Goal: Task Accomplishment & Management: Complete application form

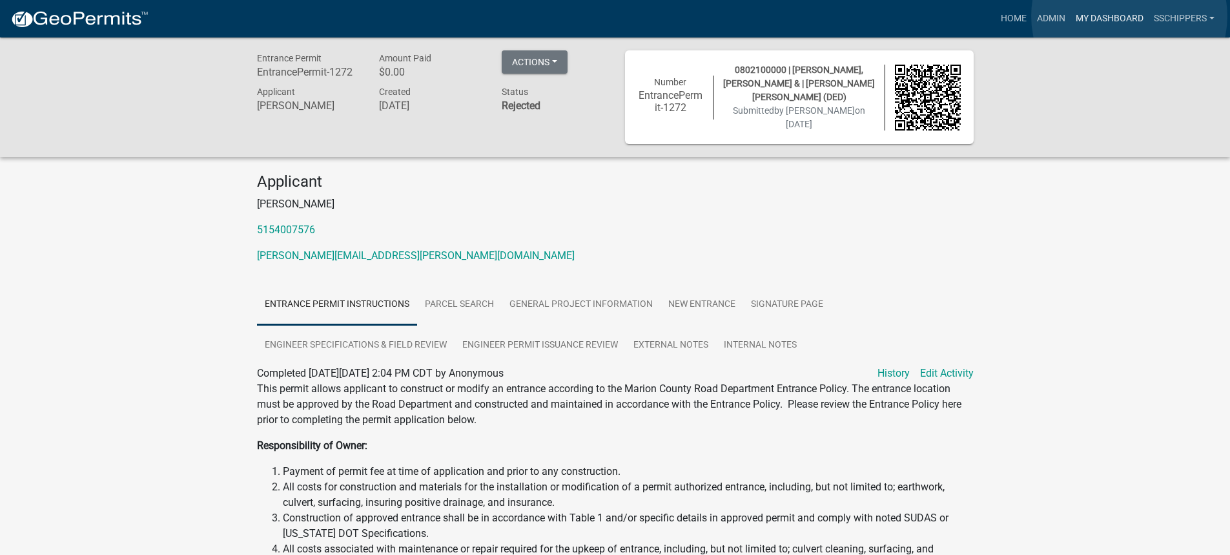
click at [1129, 16] on link "My Dashboard" at bounding box center [1110, 18] width 78 height 25
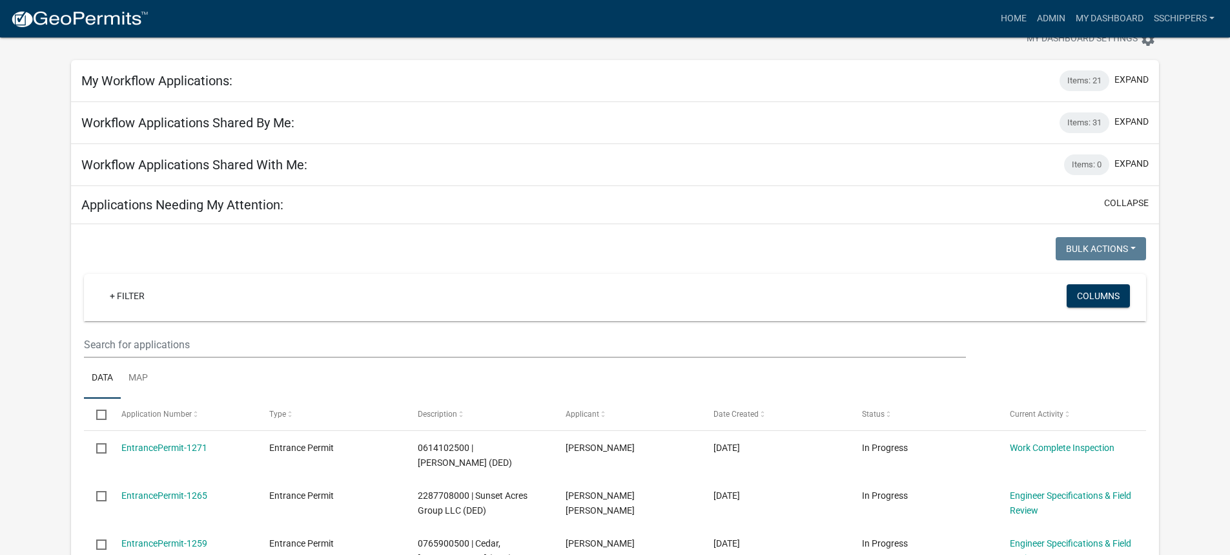
scroll to position [65, 0]
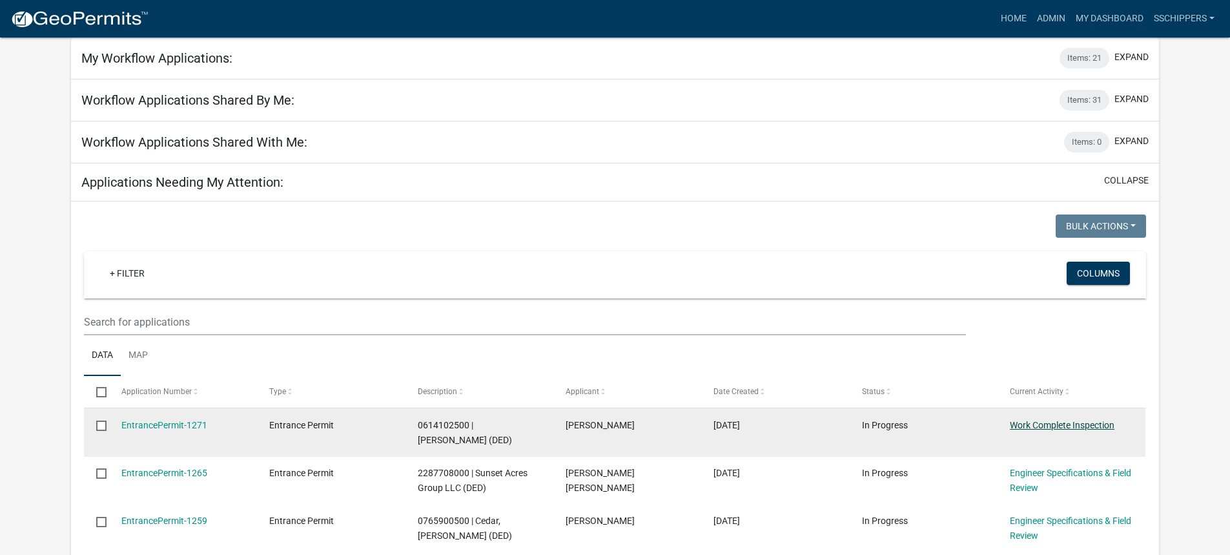
click at [1024, 427] on link "Work Complete Inspection" at bounding box center [1062, 425] width 105 height 10
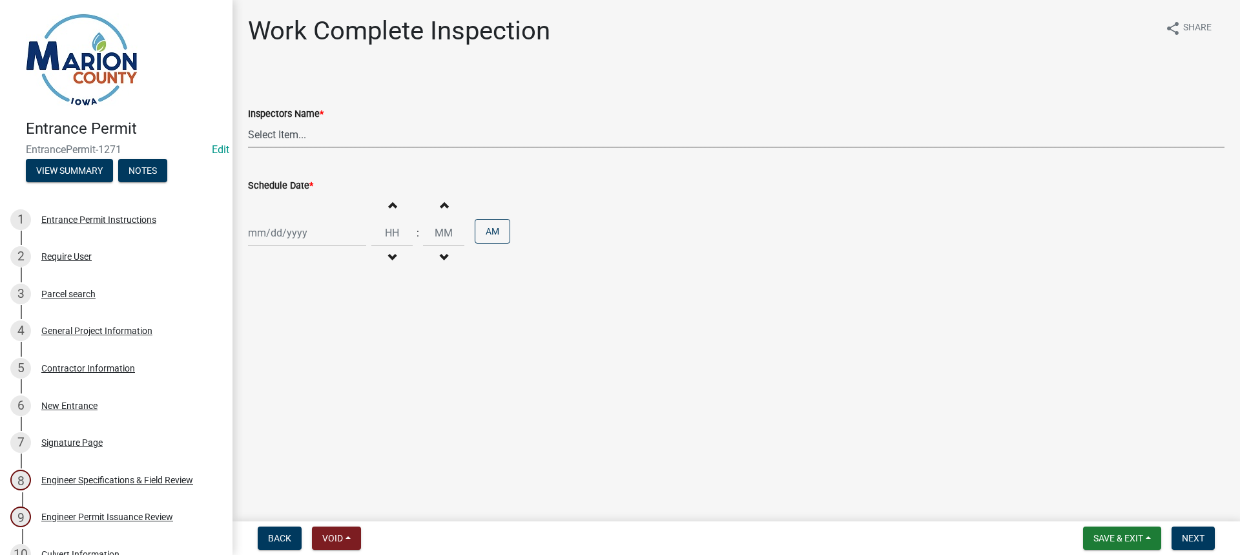
click at [307, 139] on select "Select Item... tchristian ([PERSON_NAME]) [PERSON_NAME] ([PERSON_NAME]) sschipp…" at bounding box center [736, 134] width 976 height 26
select select "8a72b458-bfce-4f65-b975-8c6d339ab88f"
click at [248, 121] on select "Select Item... tchristian ([PERSON_NAME]) [PERSON_NAME] ([PERSON_NAME]) sschipp…" at bounding box center [736, 134] width 976 height 26
click at [311, 236] on div at bounding box center [307, 233] width 118 height 26
select select "8"
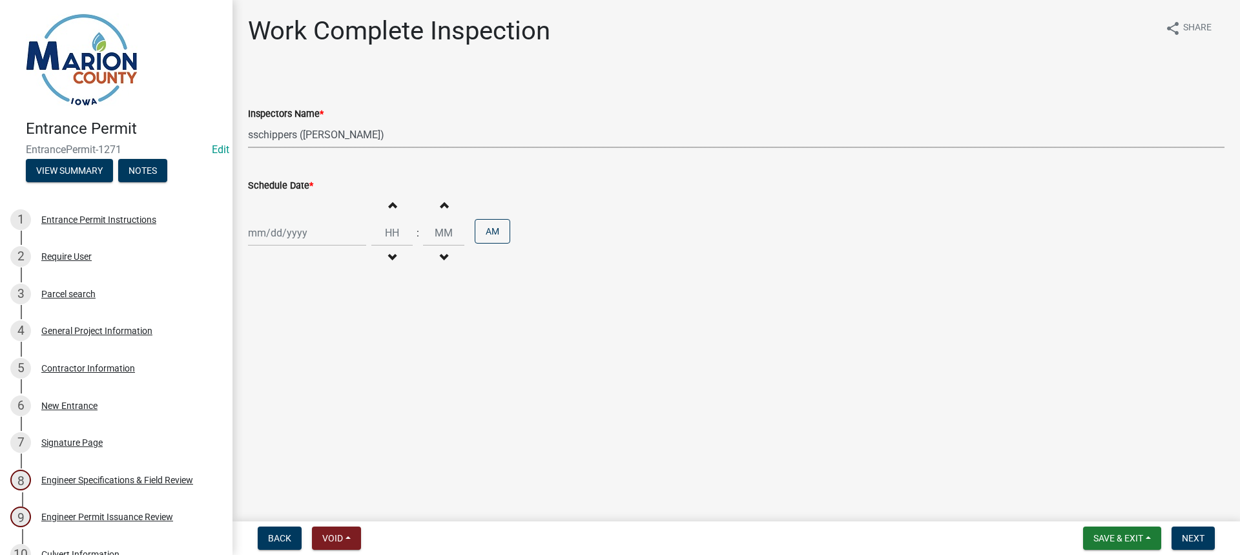
select select "2025"
click at [347, 366] on div "22" at bounding box center [343, 363] width 21 height 21
type input "[DATE]"
click at [389, 254] on span "button" at bounding box center [392, 257] width 6 height 10
type input "11"
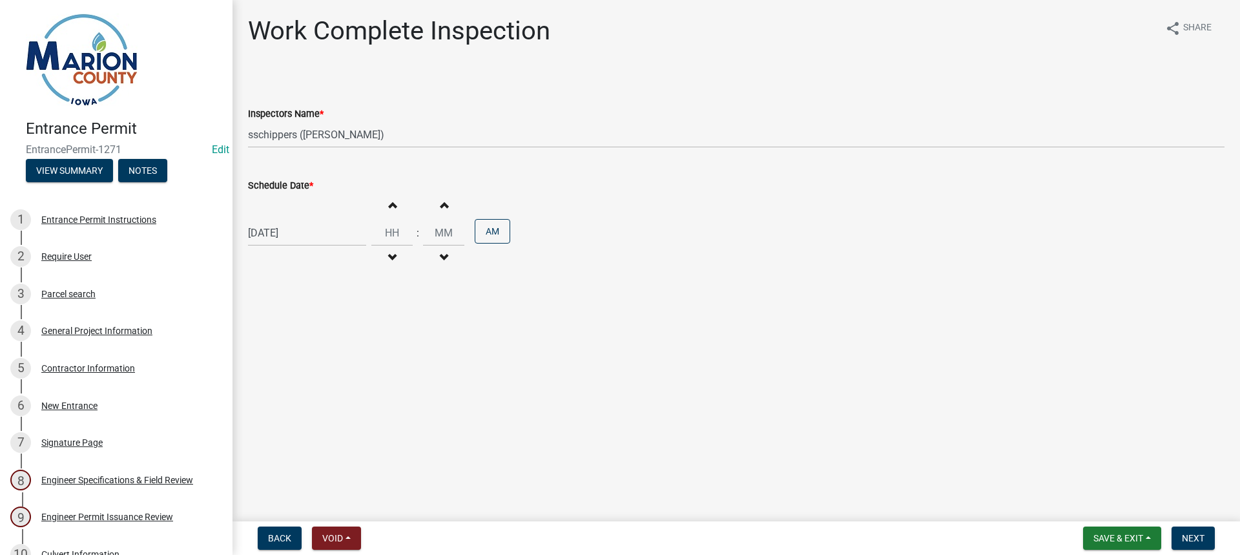
type input "00"
click at [391, 209] on button "Increment hours" at bounding box center [391, 204] width 27 height 23
click at [502, 231] on button "AM" at bounding box center [493, 231] width 36 height 25
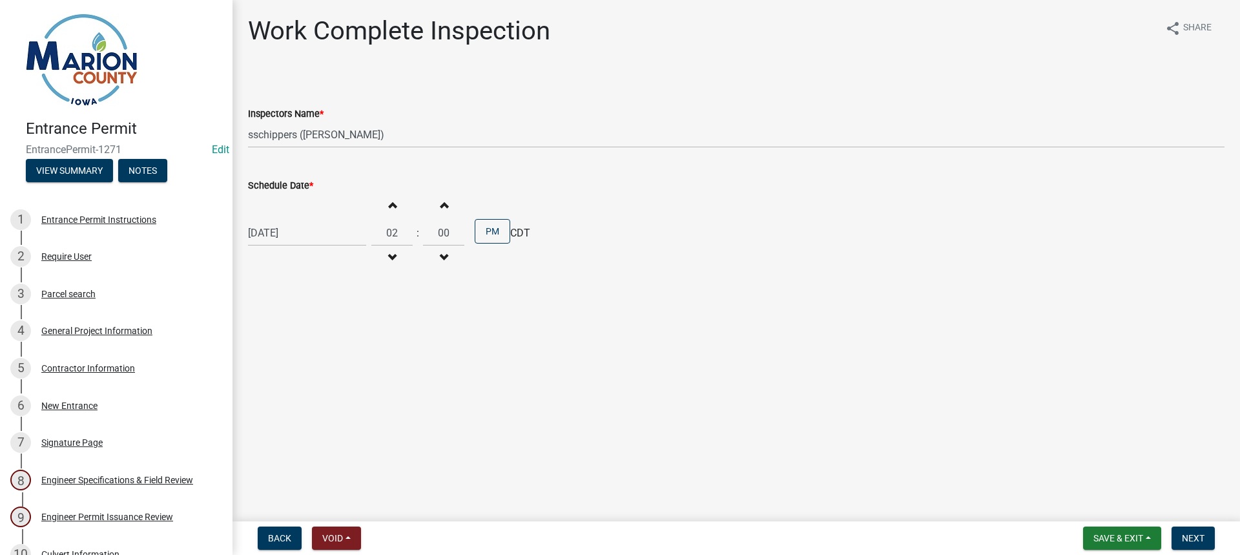
click at [445, 251] on button "Decrement minutes" at bounding box center [443, 257] width 27 height 23
type input "01"
click at [444, 251] on button "Decrement minutes" at bounding box center [443, 257] width 27 height 23
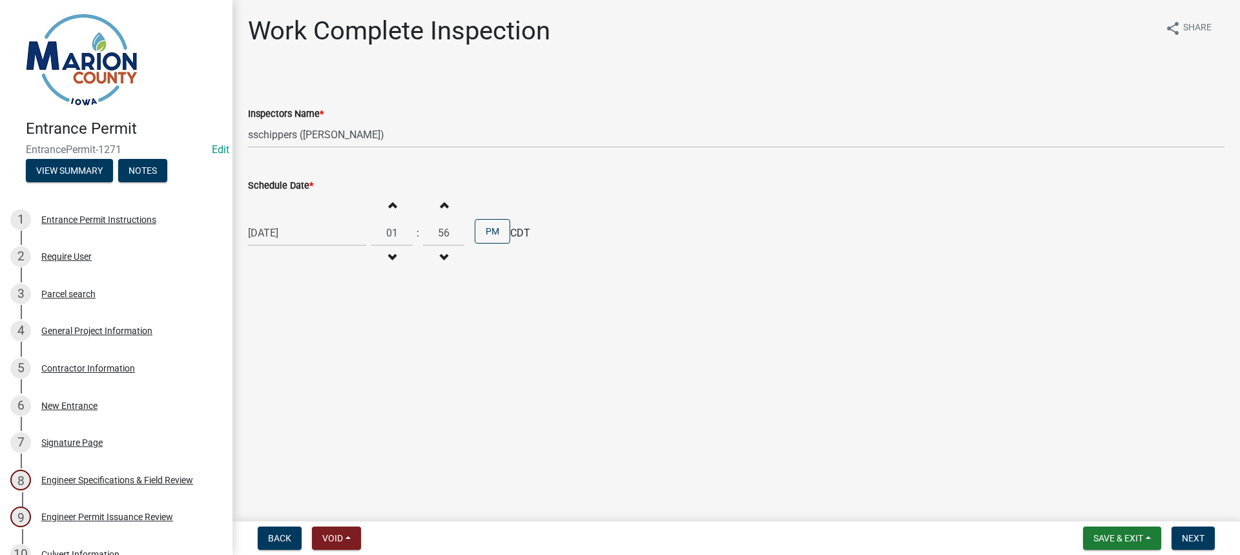
click at [444, 251] on button "Decrement minutes" at bounding box center [443, 257] width 27 height 23
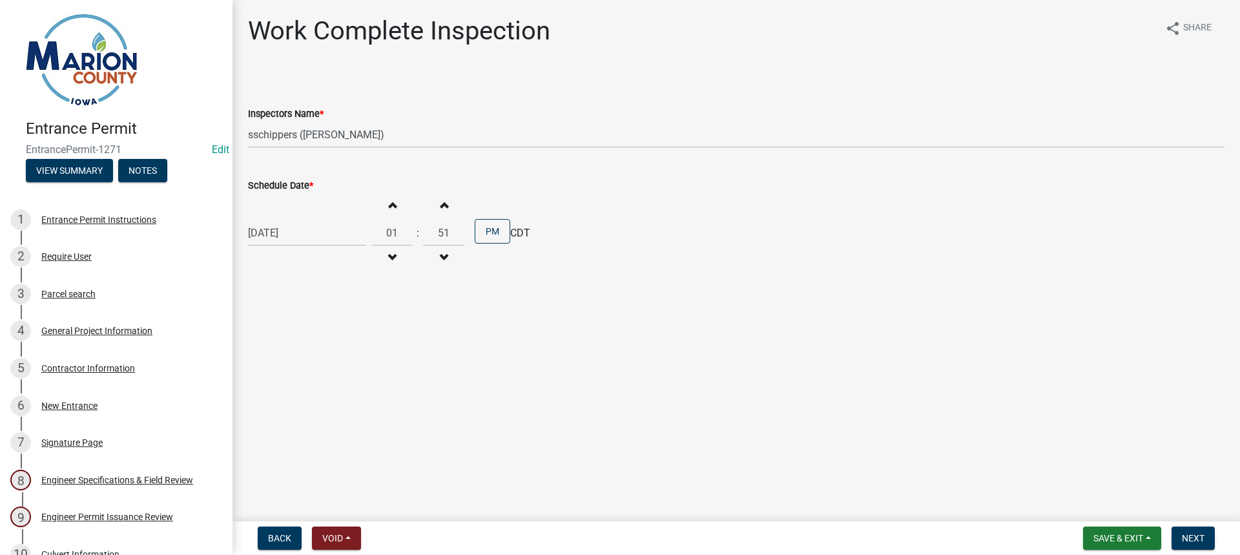
click at [444, 251] on button "Decrement minutes" at bounding box center [443, 257] width 27 height 23
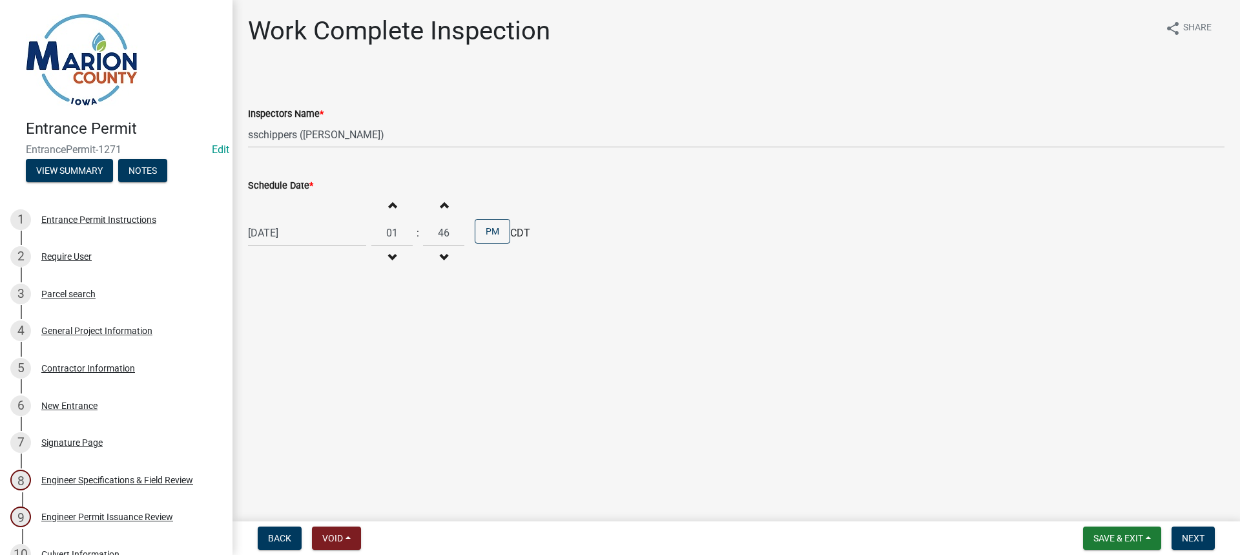
click at [444, 251] on button "Decrement minutes" at bounding box center [443, 257] width 27 height 23
type input "45"
click at [382, 207] on button "Increment hours" at bounding box center [391, 204] width 27 height 23
type input "02"
click at [1193, 531] on button "Next" at bounding box center [1192, 537] width 43 height 23
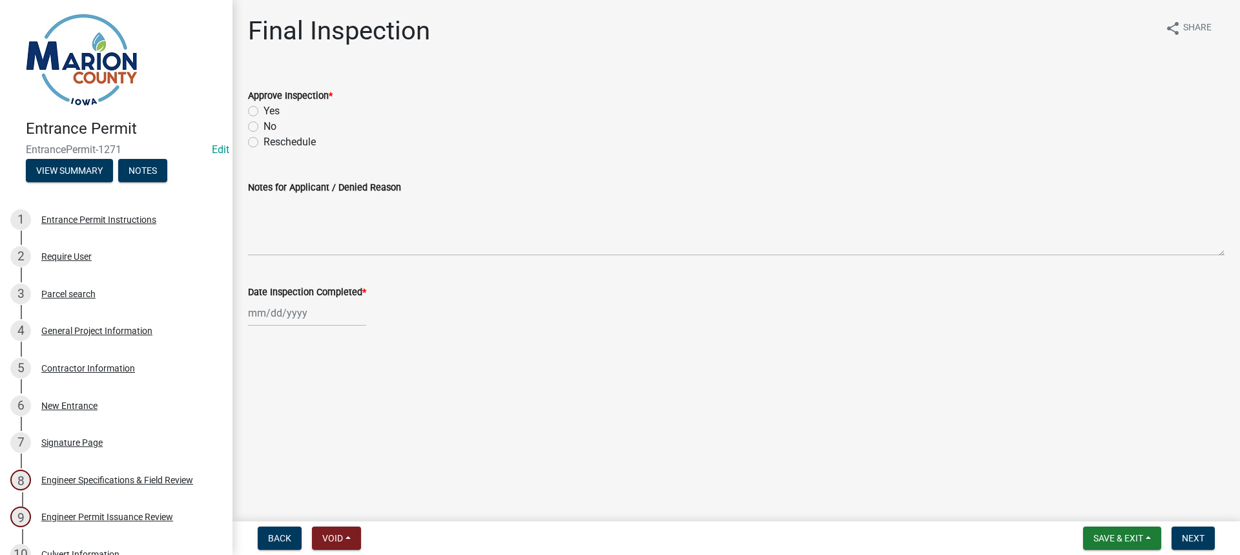
click at [263, 110] on label "Yes" at bounding box center [271, 110] width 16 height 15
click at [263, 110] on input "Yes" at bounding box center [267, 107] width 8 height 8
radio input "true"
select select "8"
select select "2025"
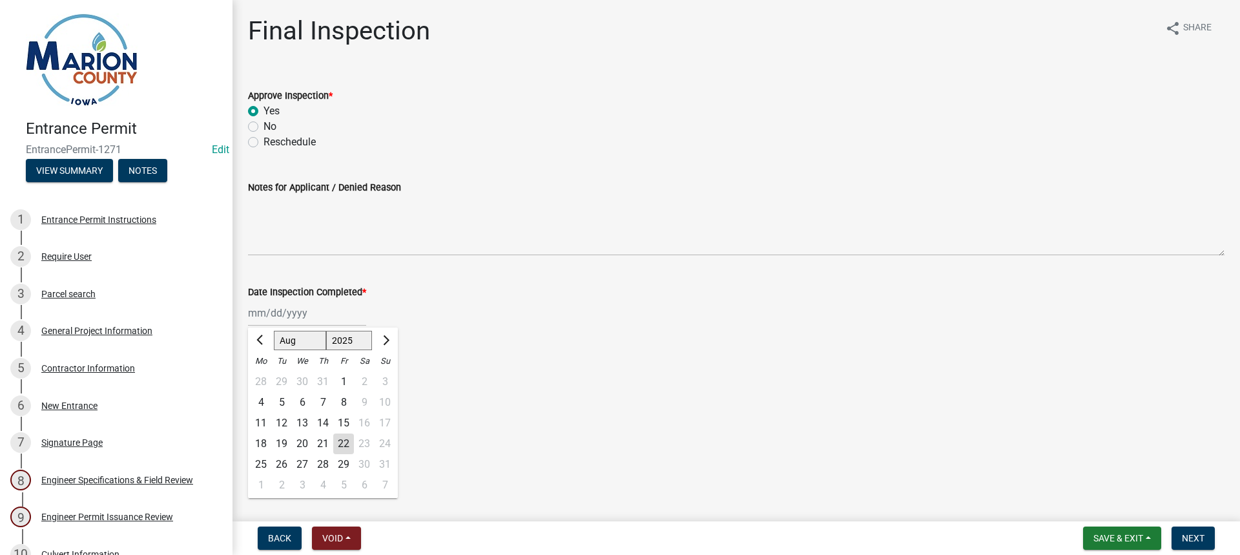
click at [269, 310] on div "[PERSON_NAME] Feb Mar Apr [PERSON_NAME][DATE] Oct Nov [DATE] 1526 1527 1528 152…" at bounding box center [307, 313] width 118 height 26
click at [343, 439] on div "22" at bounding box center [343, 443] width 21 height 21
type input "[DATE]"
click at [1193, 533] on span "Next" at bounding box center [1193, 538] width 23 height 10
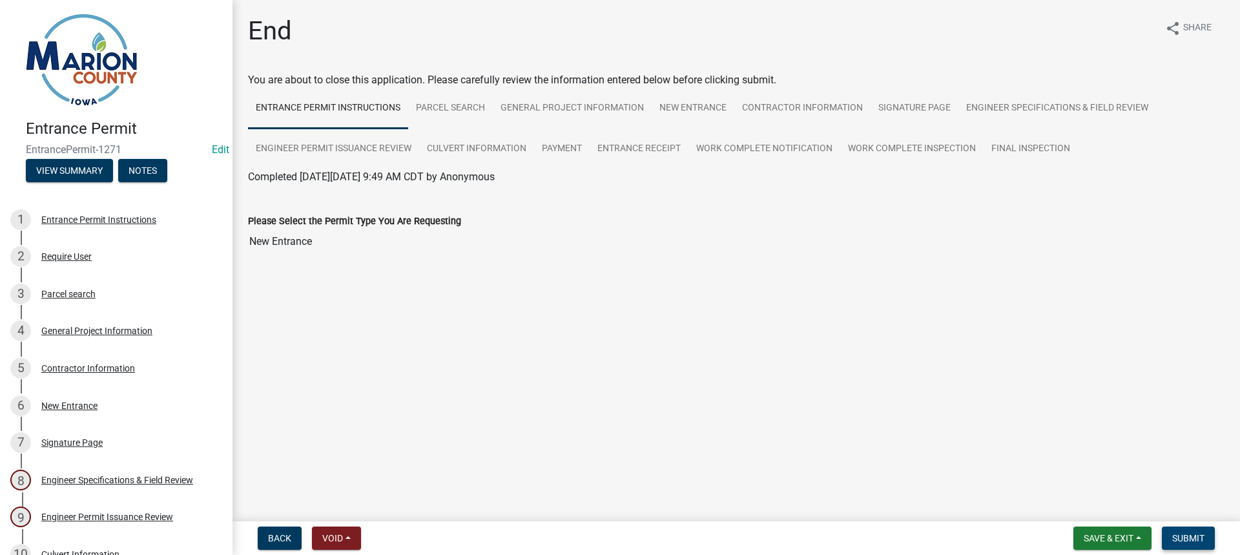
click at [1200, 536] on span "Submit" at bounding box center [1188, 538] width 32 height 10
